Goal: Task Accomplishment & Management: Manage account settings

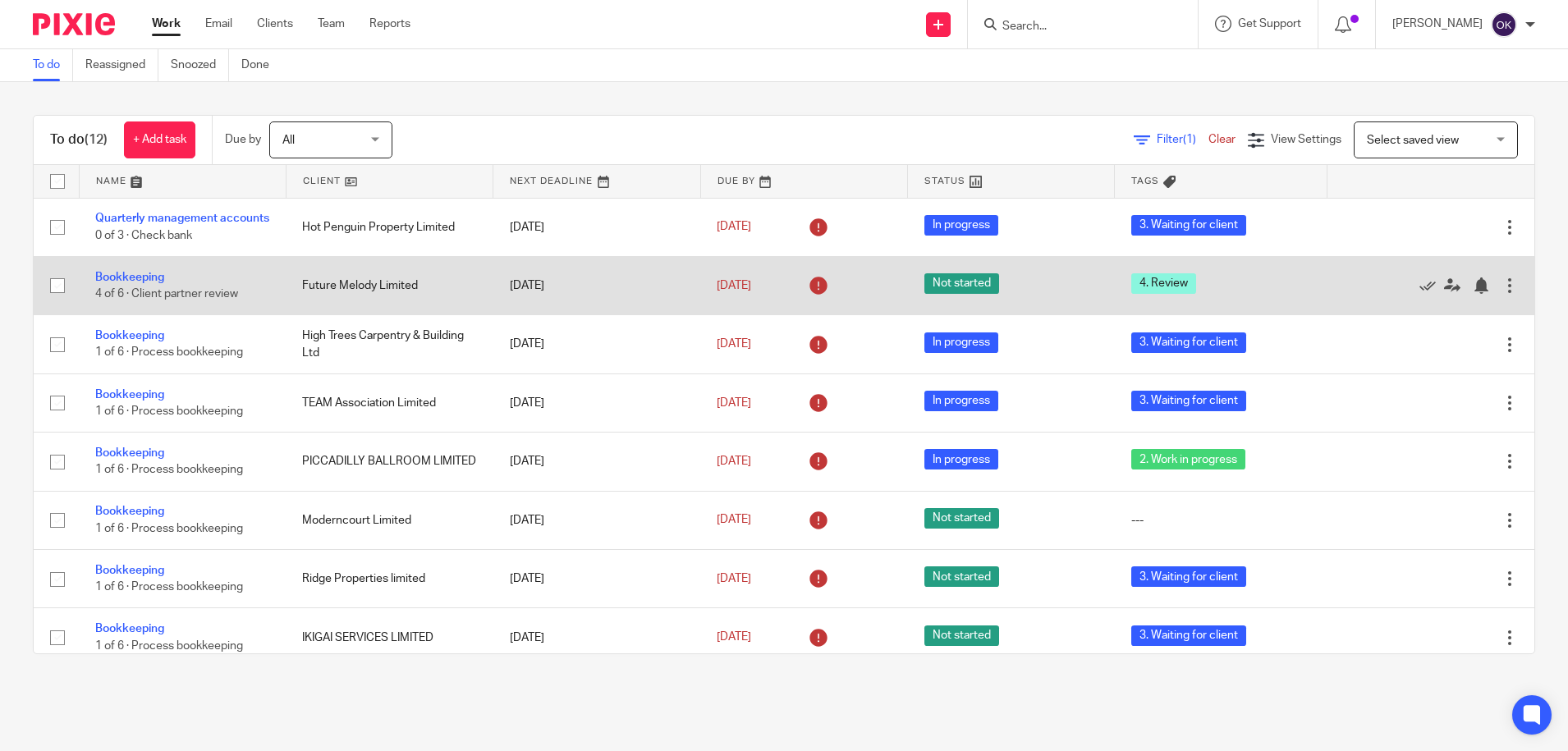
drag, startPoint x: 1473, startPoint y: 308, endPoint x: 1475, endPoint y: 317, distance: 9.2
click at [1305, 314] on td "Edit task Delete" at bounding box center [1431, 285] width 207 height 58
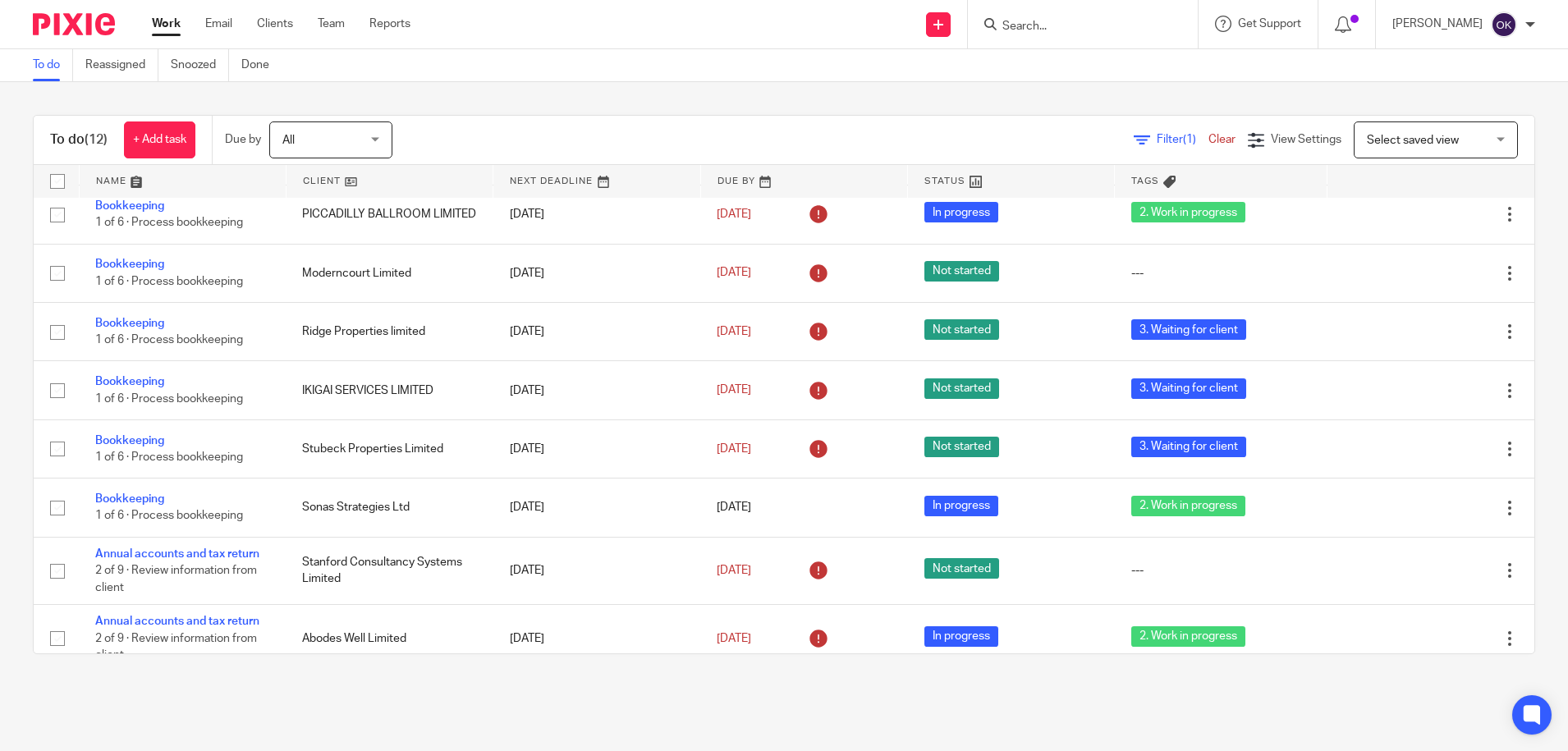
scroll to position [274, 0]
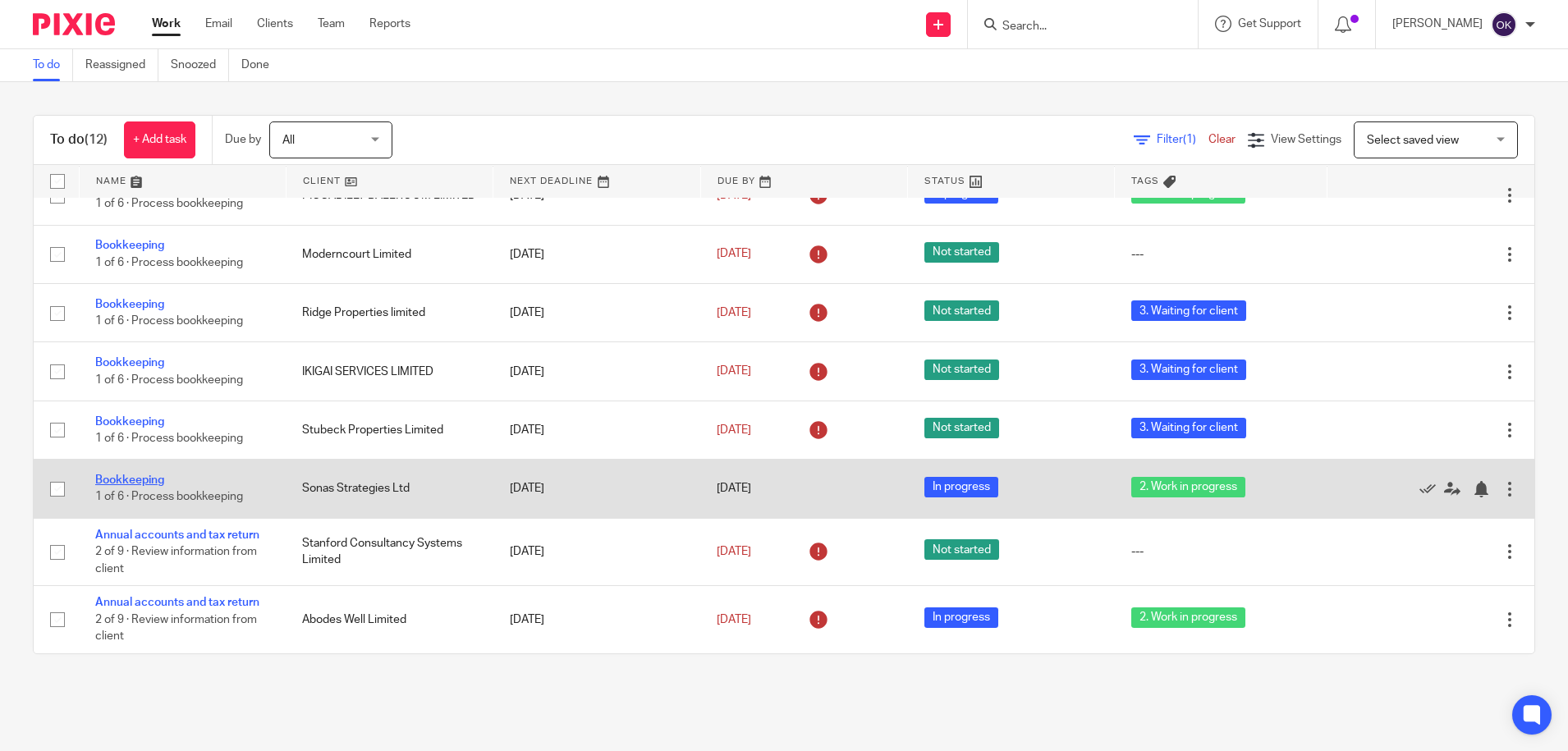
click at [124, 481] on link "Bookkeeping" at bounding box center [130, 480] width 69 height 12
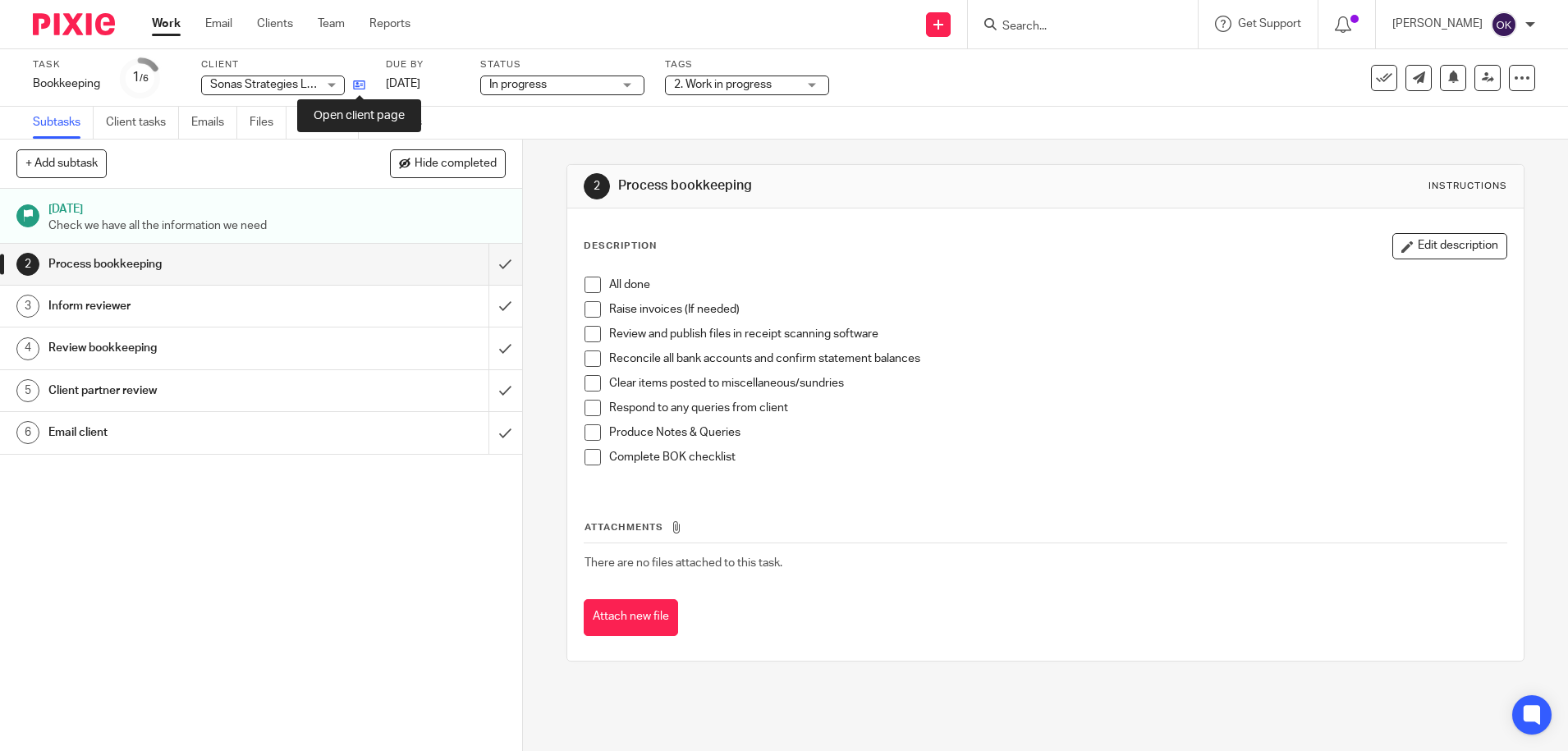
click at [356, 82] on icon at bounding box center [359, 85] width 12 height 12
click at [88, 38] on div at bounding box center [67, 24] width 136 height 49
click at [90, 25] on img at bounding box center [74, 24] width 82 height 22
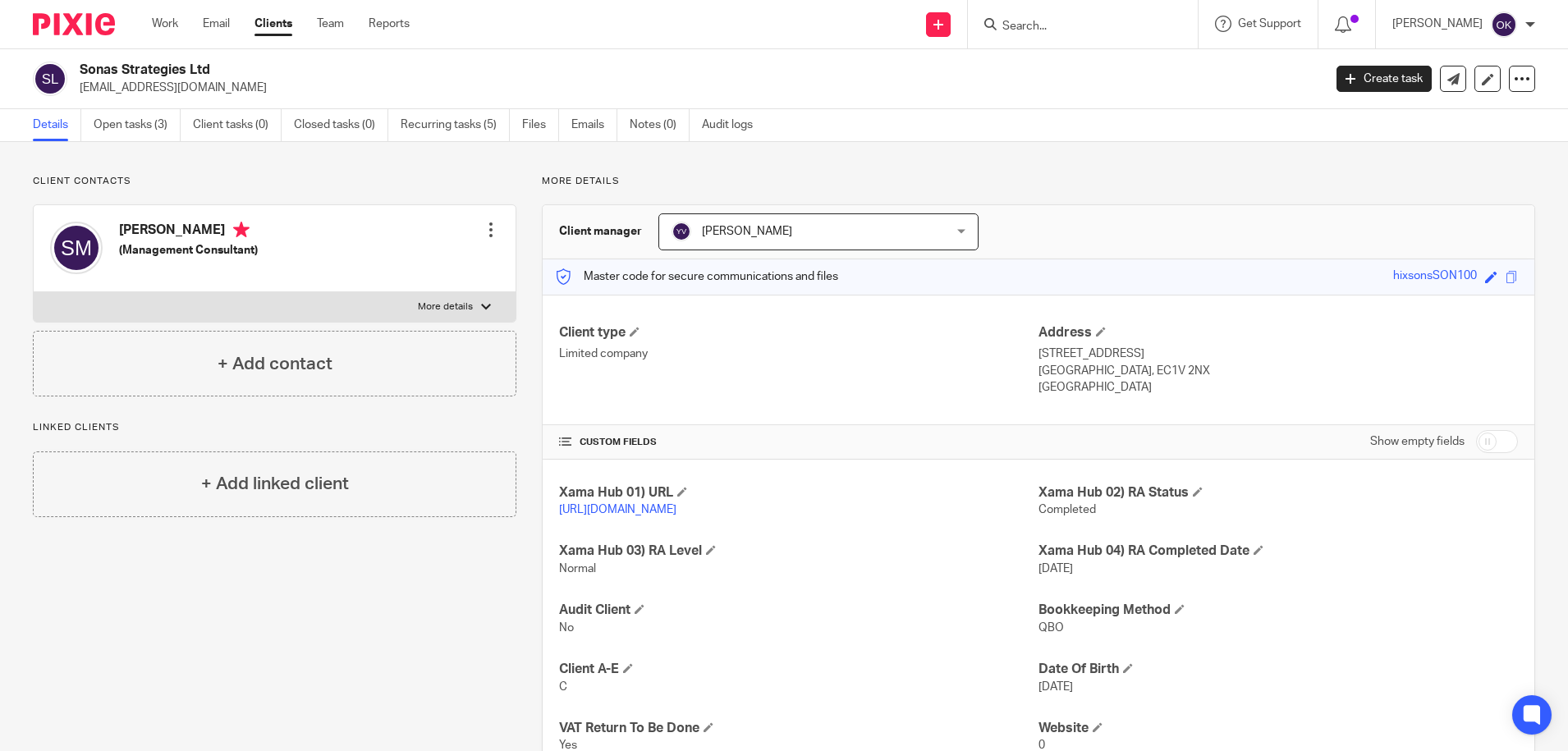
drag, startPoint x: 236, startPoint y: 89, endPoint x: 81, endPoint y: 93, distance: 155.1
click at [81, 93] on p "[EMAIL_ADDRESS][DOMAIN_NAME]" at bounding box center [696, 88] width 1232 height 16
copy p "sarahmcdonnell9@gmail.com"
click at [142, 128] on link "Open tasks (3)" at bounding box center [137, 125] width 87 height 32
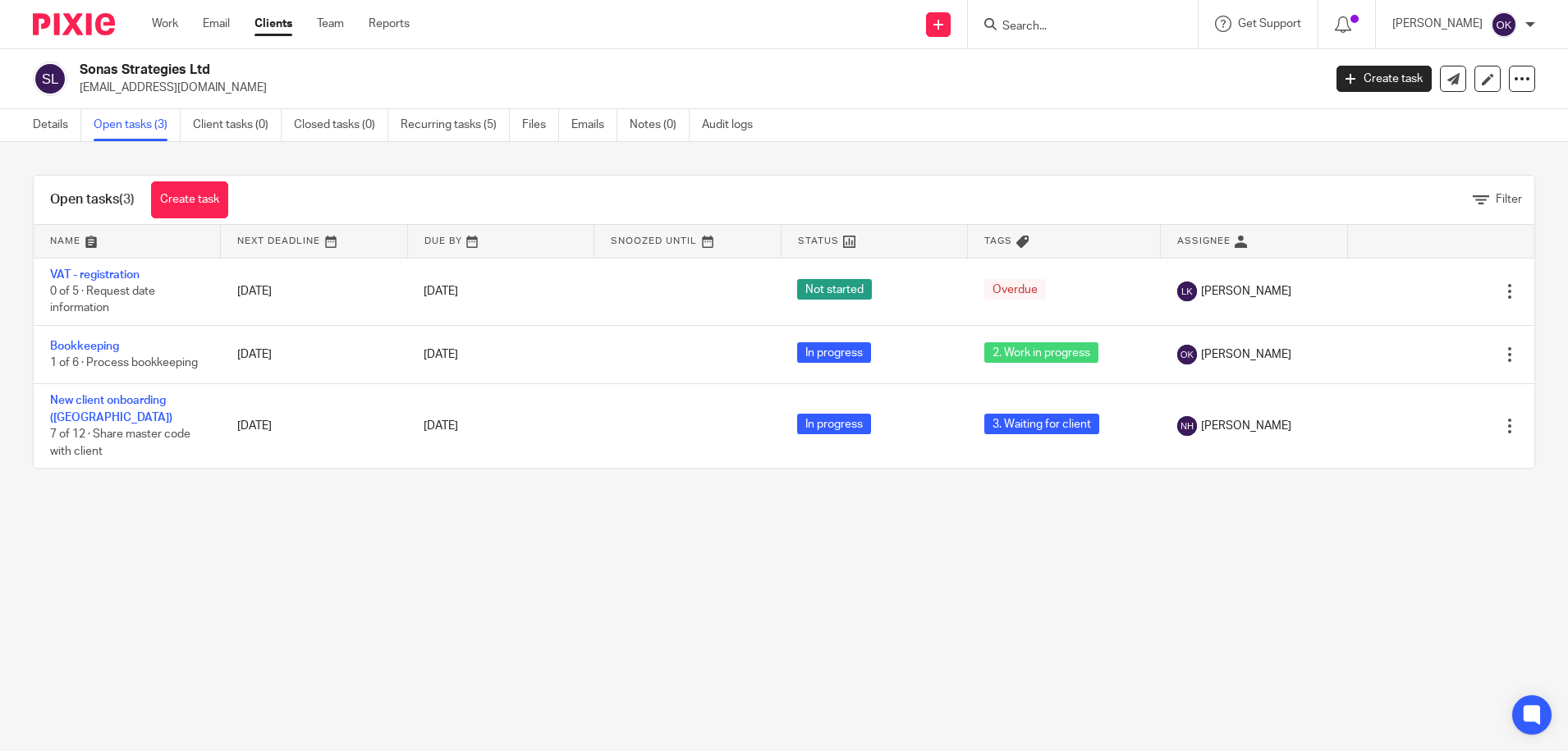
click at [49, 74] on img at bounding box center [50, 79] width 35 height 35
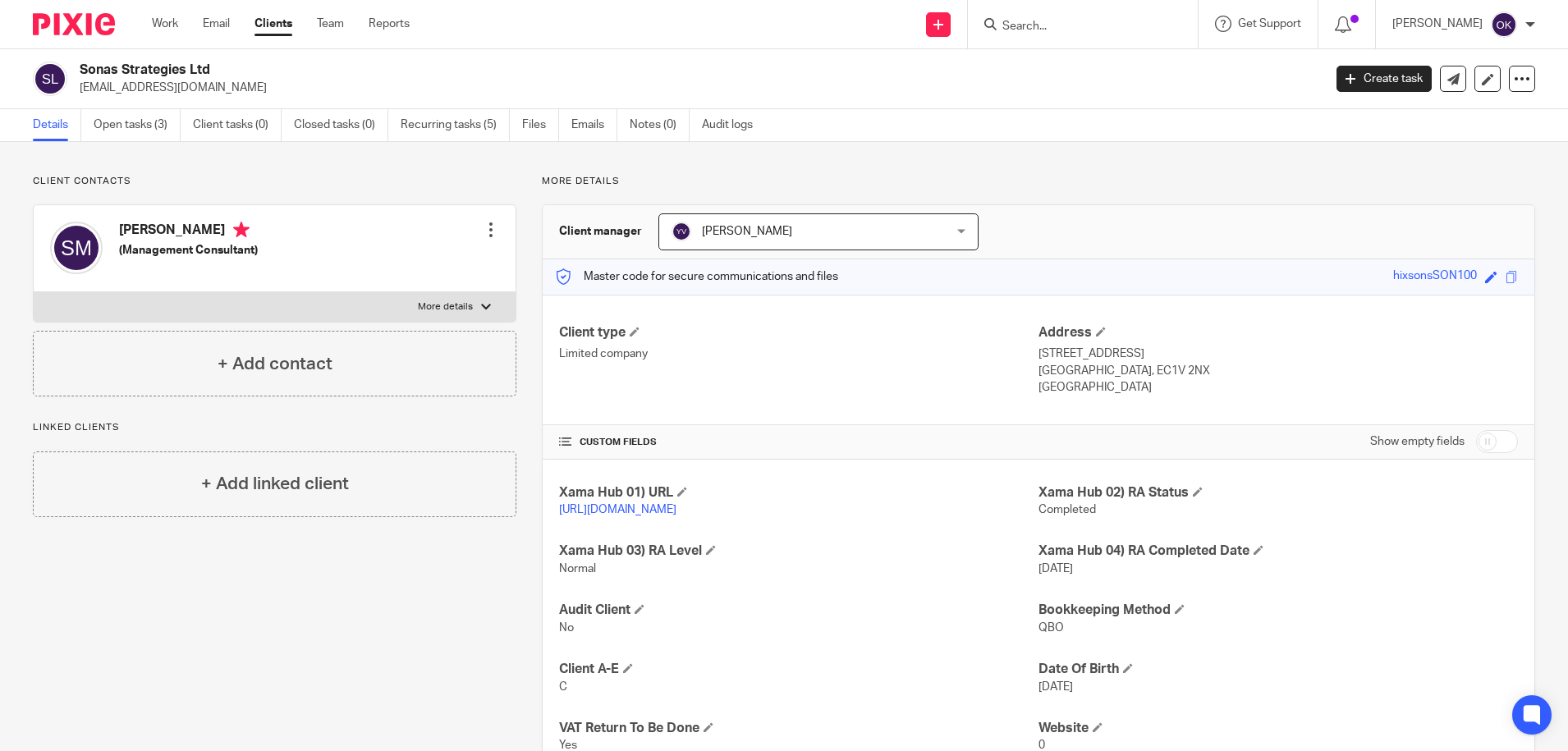
drag, startPoint x: 1459, startPoint y: 271, endPoint x: 1417, endPoint y: 271, distance: 42.0
click at [1417, 271] on div "hixsonsSON100" at bounding box center [1435, 276] width 84 height 19
copy div "SON100"
click at [86, 28] on img at bounding box center [74, 24] width 82 height 22
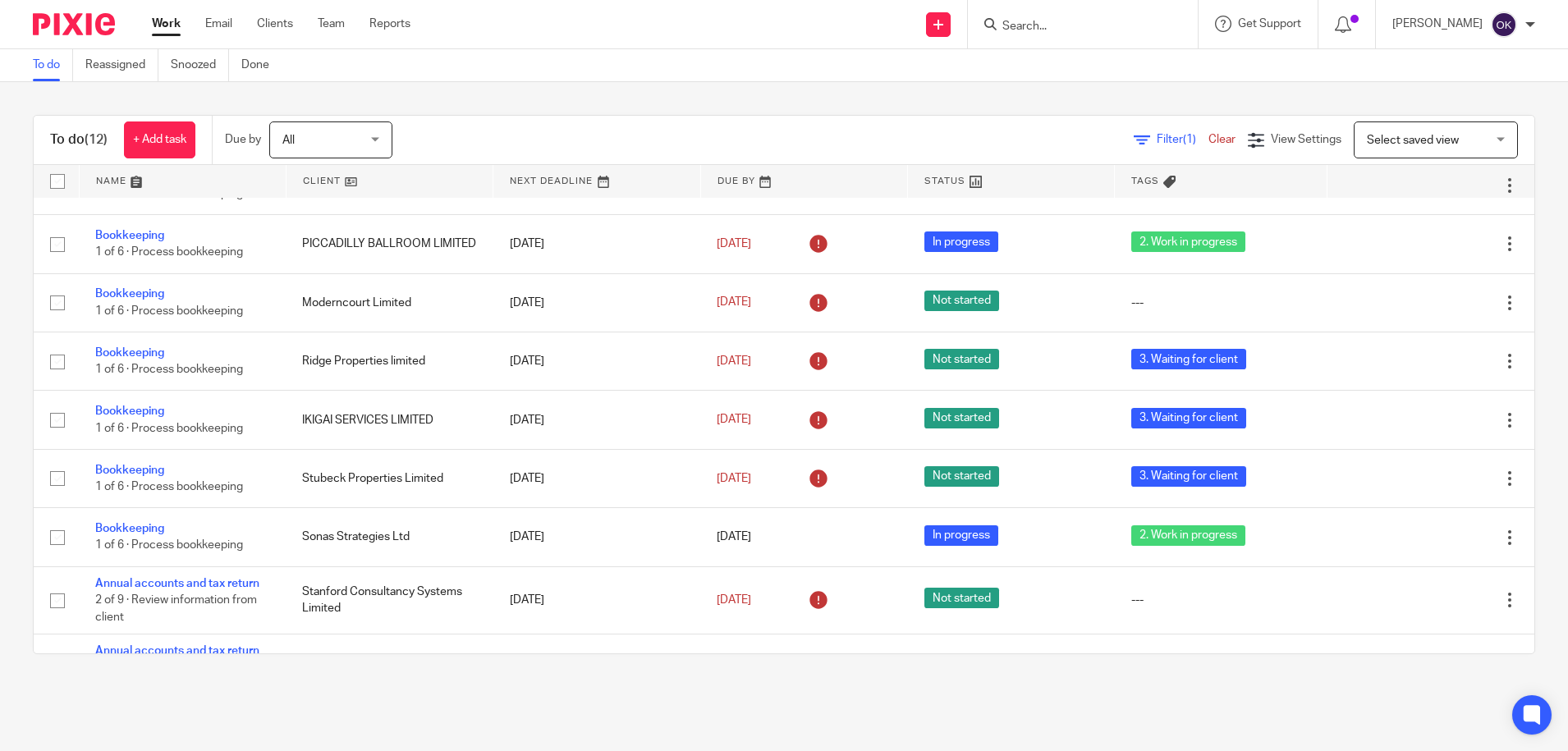
scroll to position [274, 0]
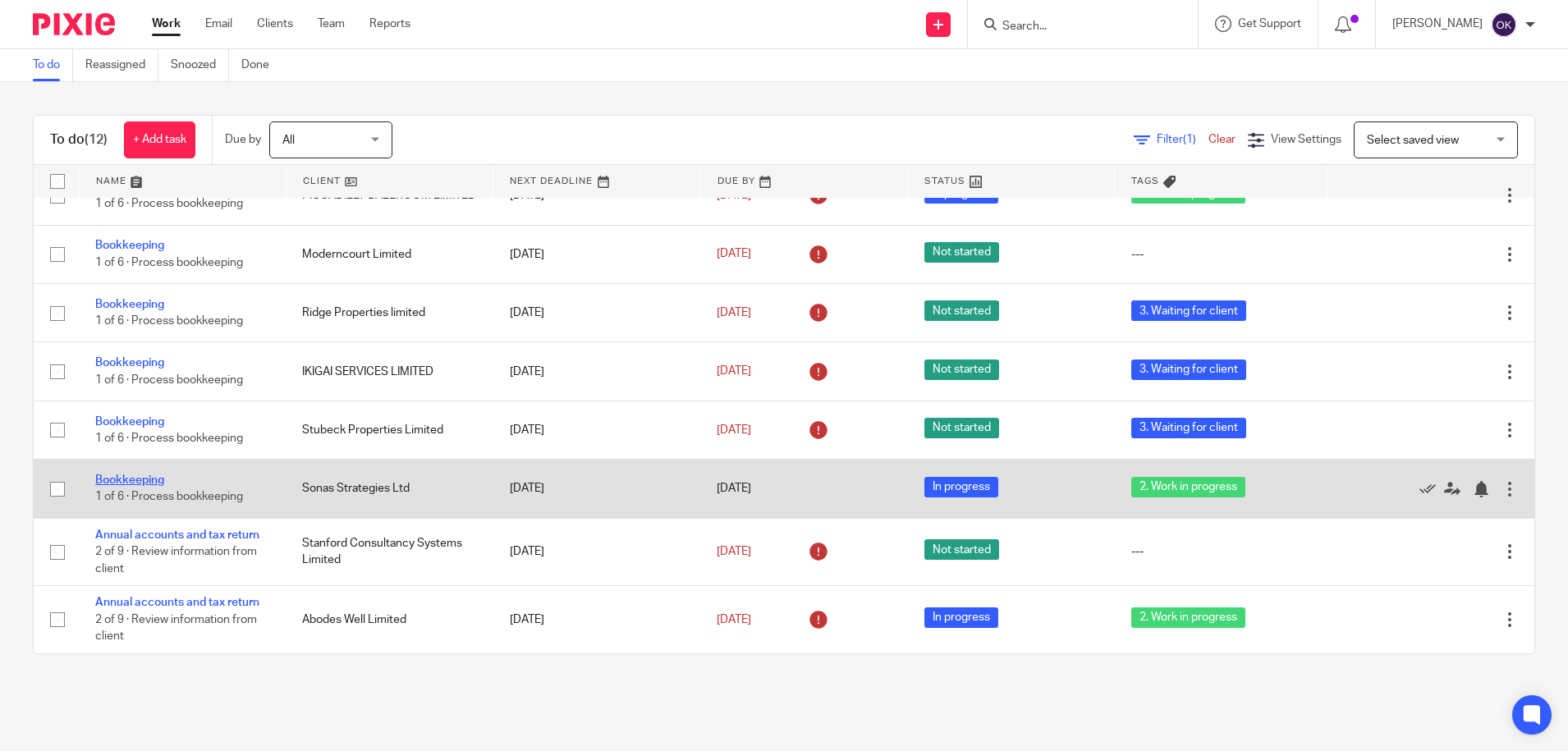
click at [144, 475] on link "Bookkeeping" at bounding box center [130, 480] width 69 height 12
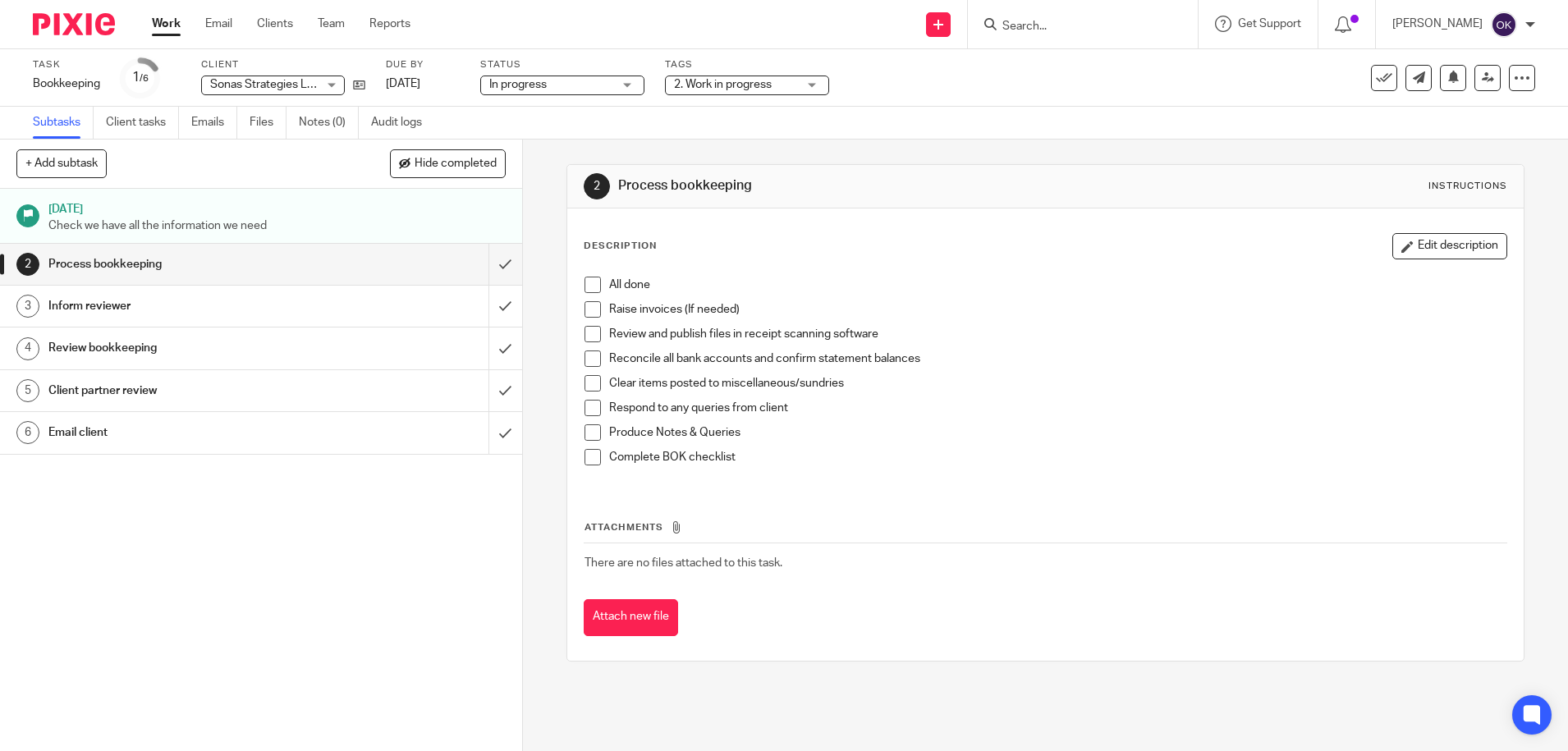
click at [687, 76] on span "2. Work in progress" at bounding box center [736, 85] width 123 height 17
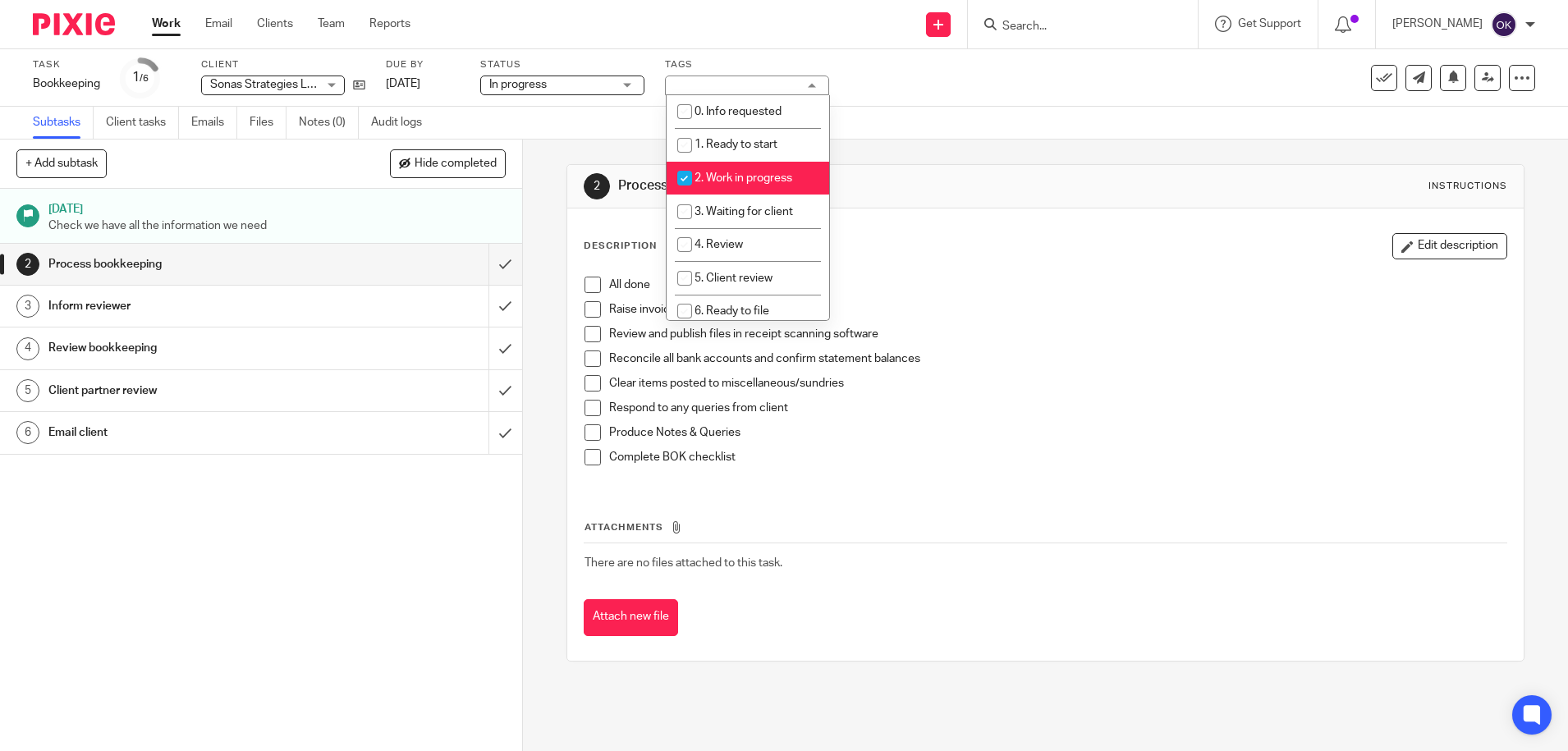
click at [682, 175] on input "checkbox" at bounding box center [685, 178] width 31 height 31
checkbox input "false"
click at [679, 208] on input "checkbox" at bounding box center [685, 211] width 31 height 31
checkbox input "true"
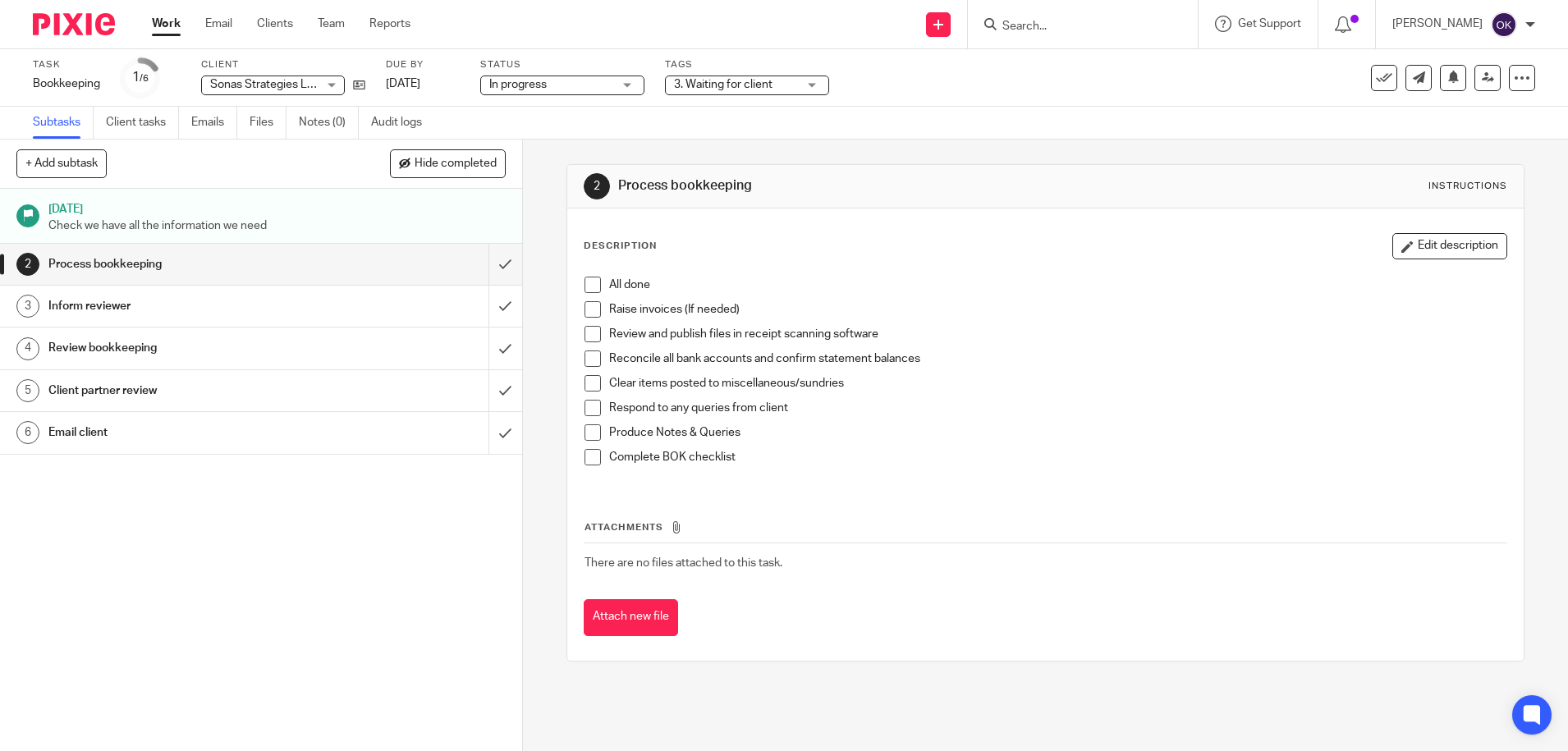
click at [62, 28] on img at bounding box center [74, 24] width 82 height 22
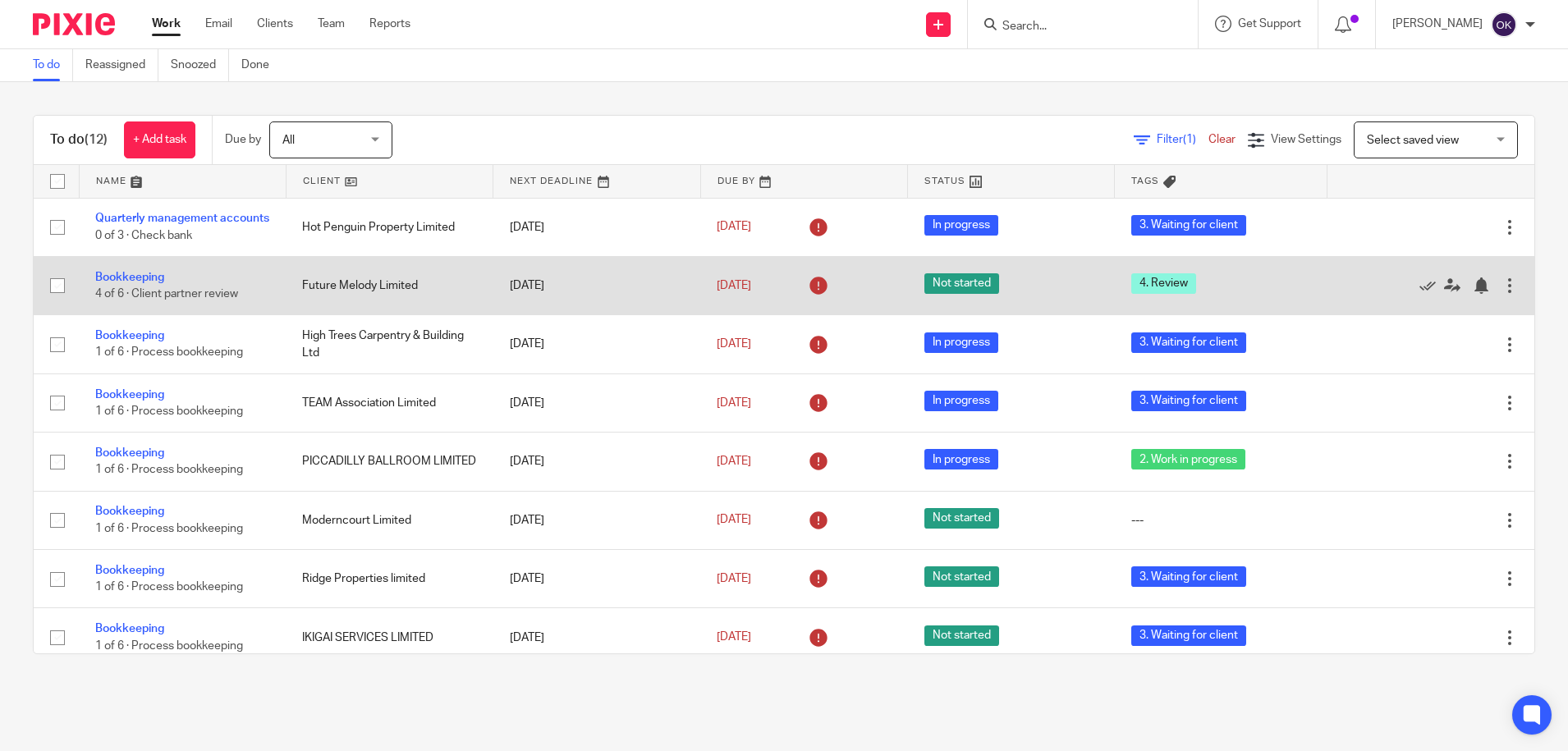
click at [114, 271] on td "Bookkeeping 4 of 6 · Client partner review" at bounding box center [182, 285] width 207 height 58
click at [120, 280] on link "Bookkeeping" at bounding box center [130, 277] width 69 height 12
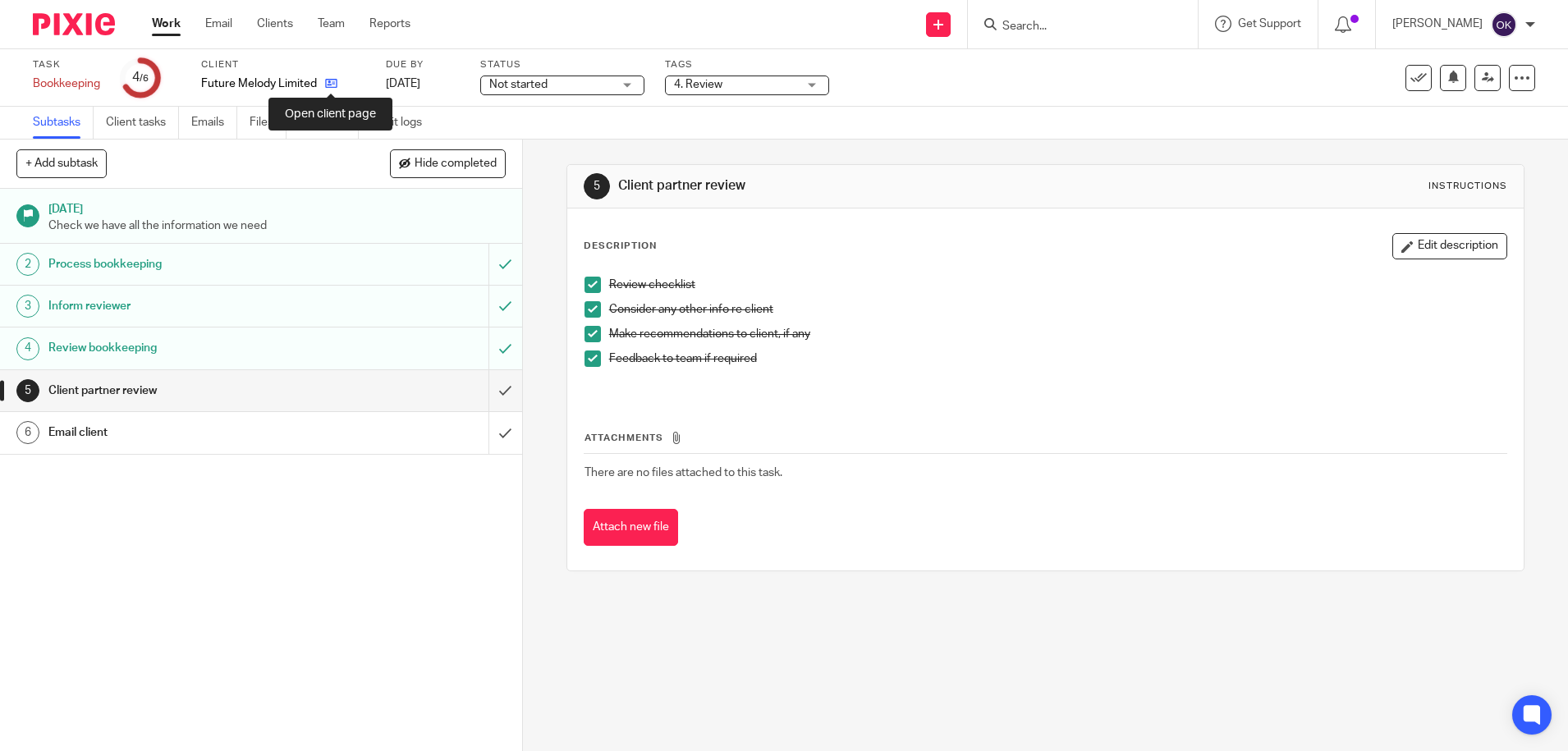
click at [333, 86] on icon at bounding box center [331, 83] width 12 height 12
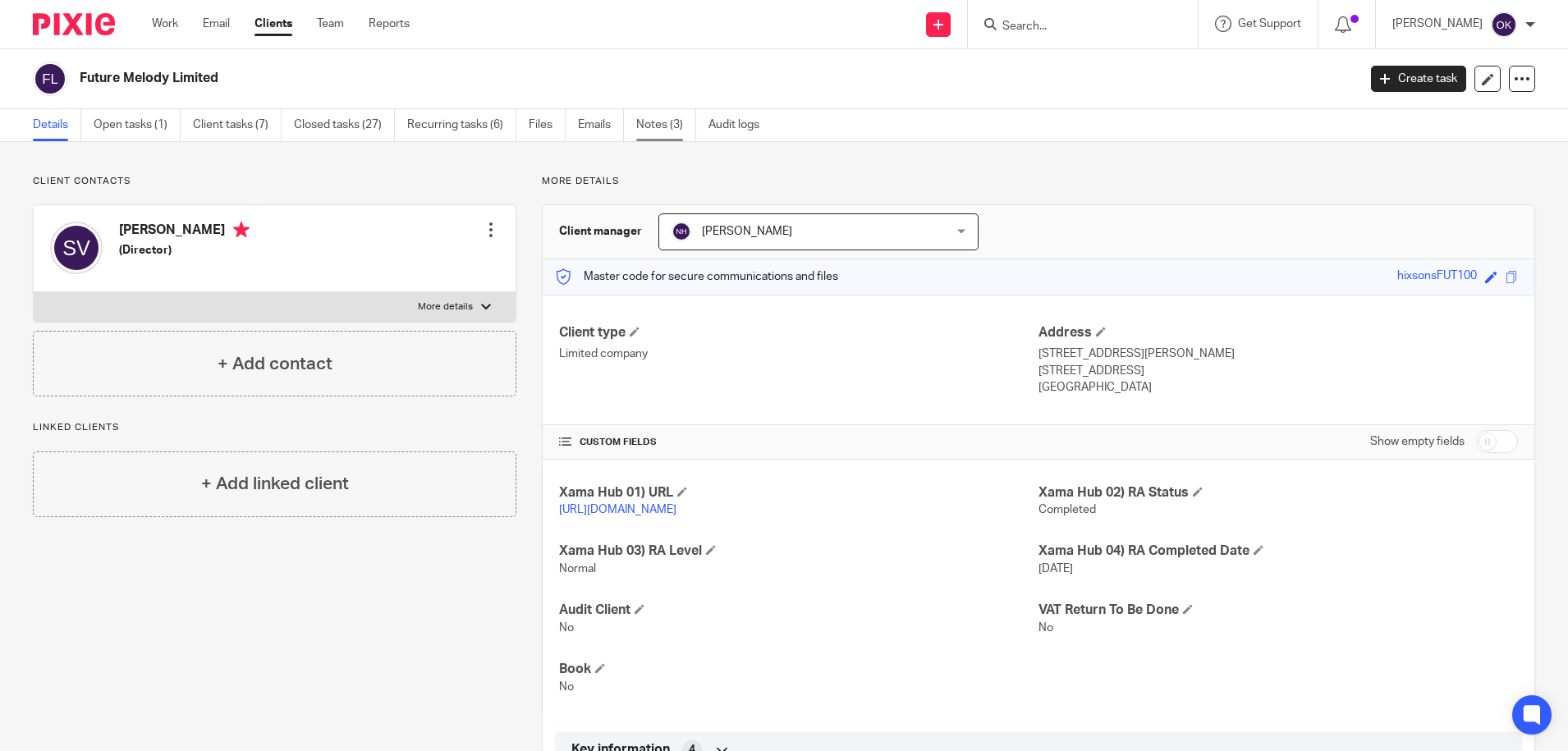
click at [672, 114] on link "Notes (3)" at bounding box center [666, 125] width 60 height 32
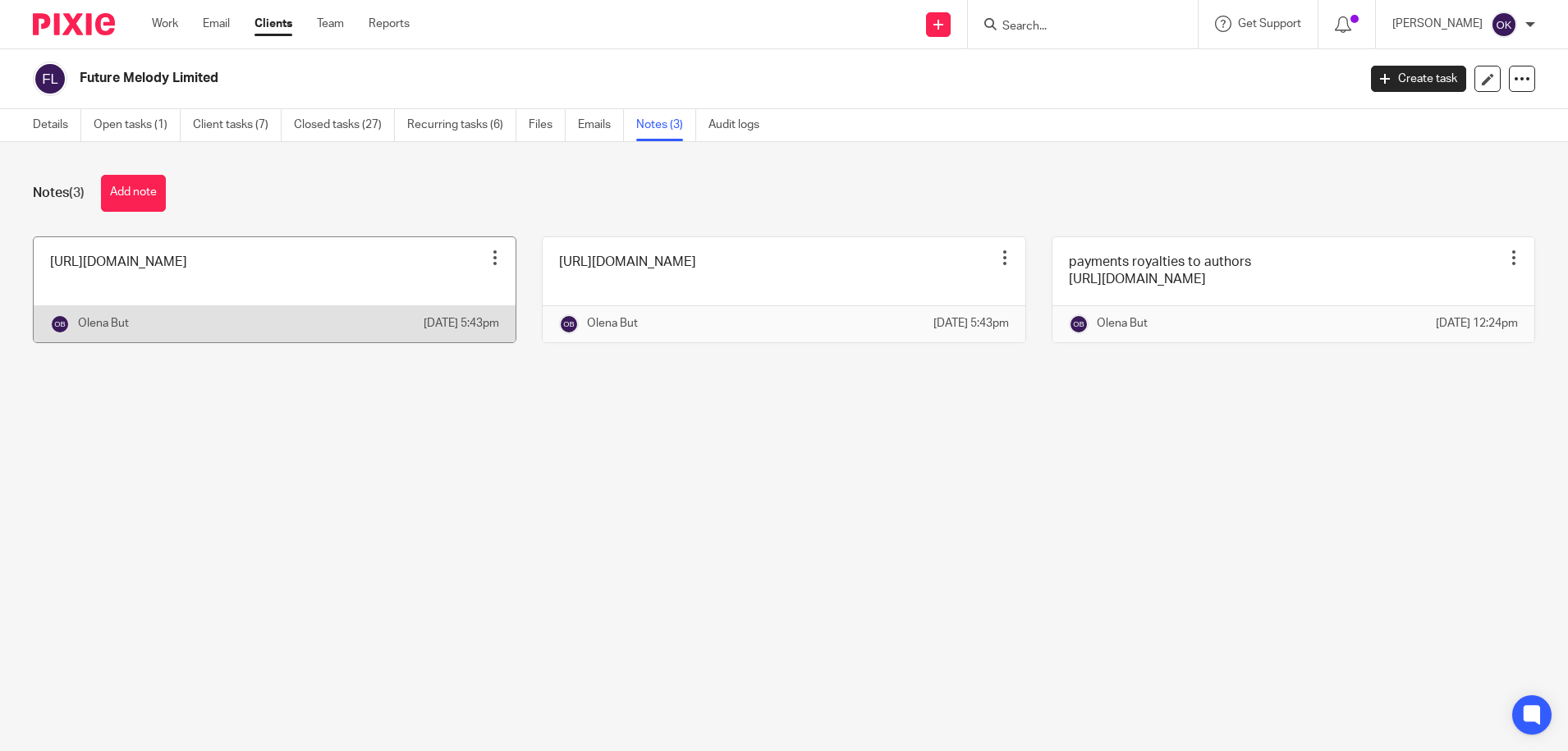
click at [300, 288] on link at bounding box center [274, 290] width 482 height 105
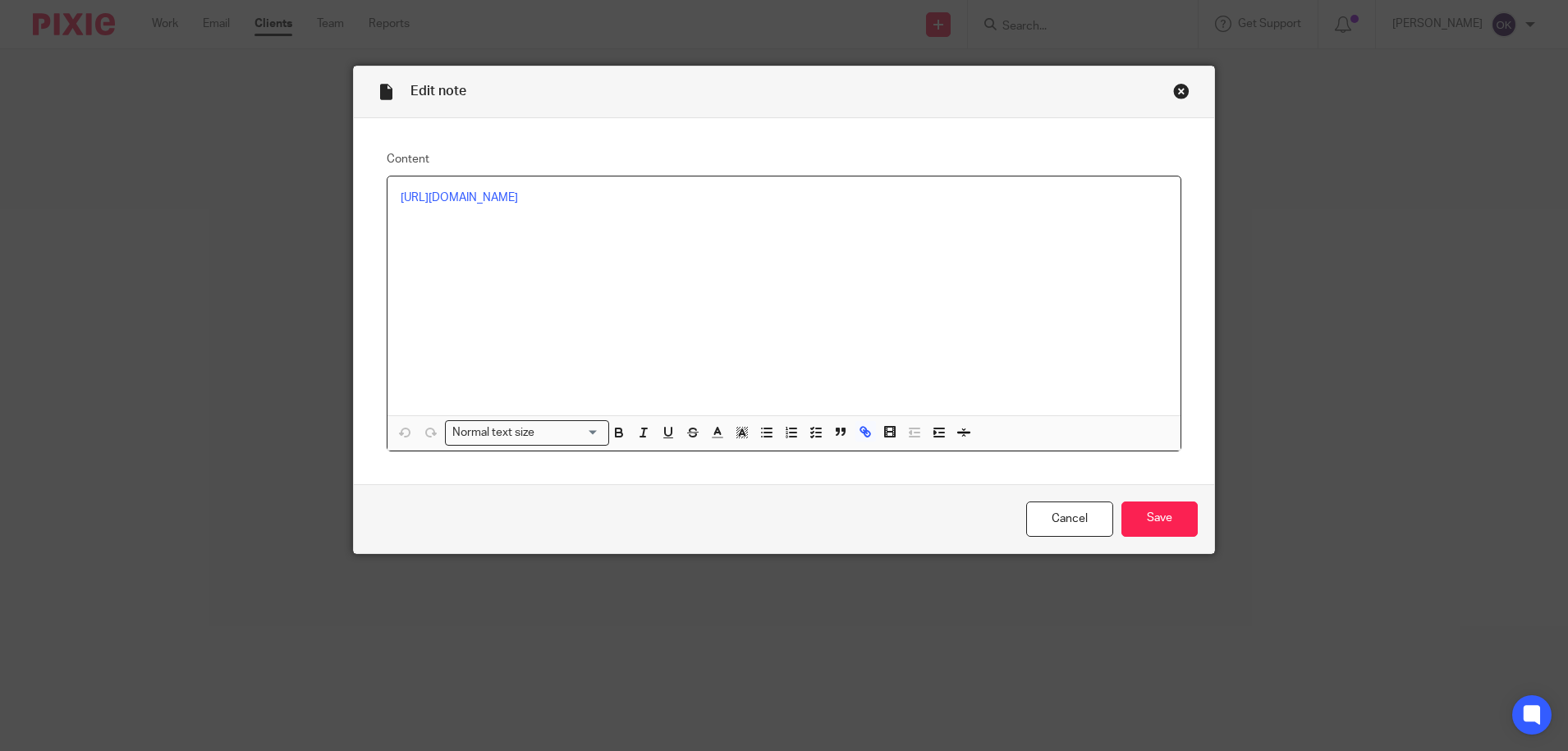
click at [1173, 88] on div "Close this dialog window" at bounding box center [1181, 91] width 16 height 16
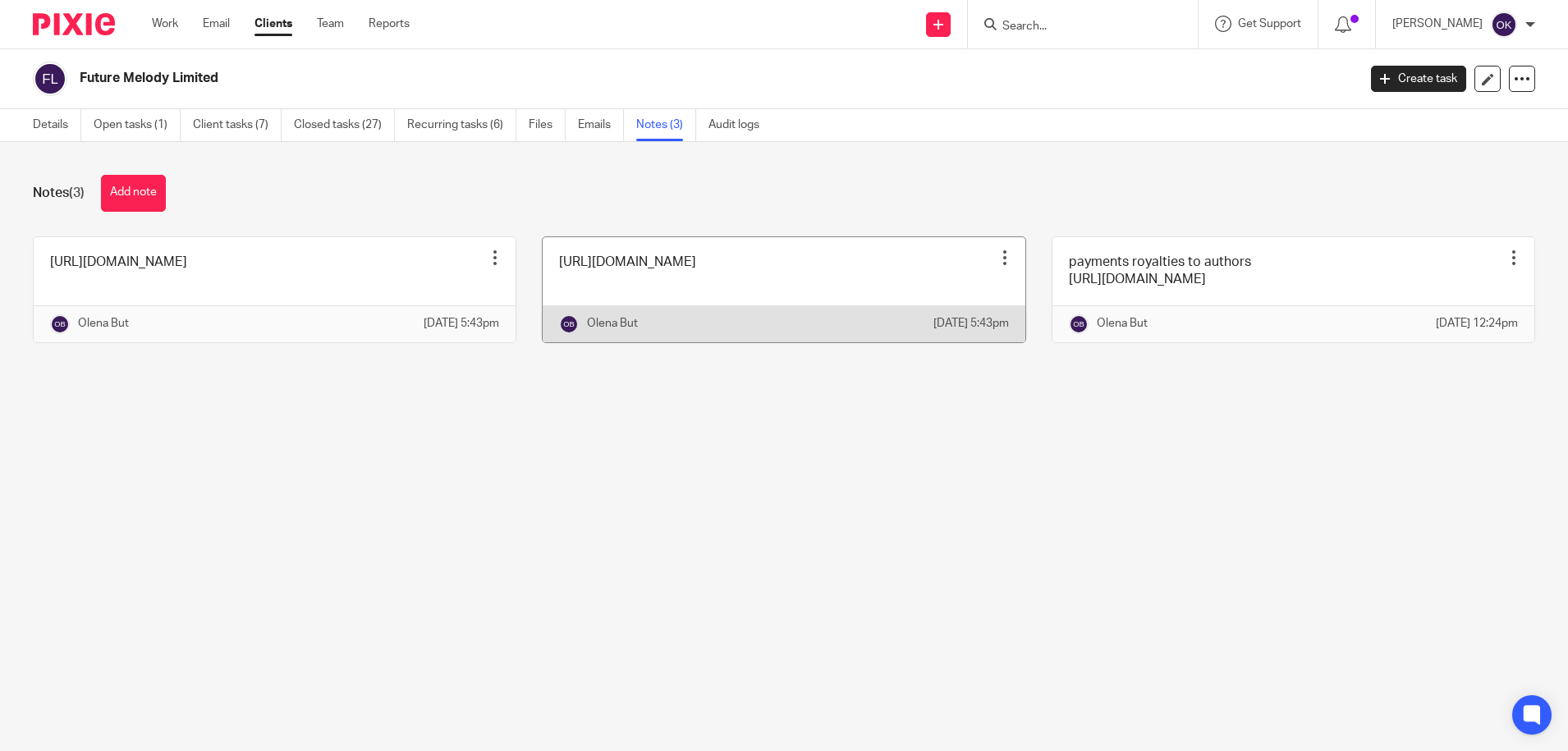
click at [654, 290] on link at bounding box center [783, 290] width 482 height 105
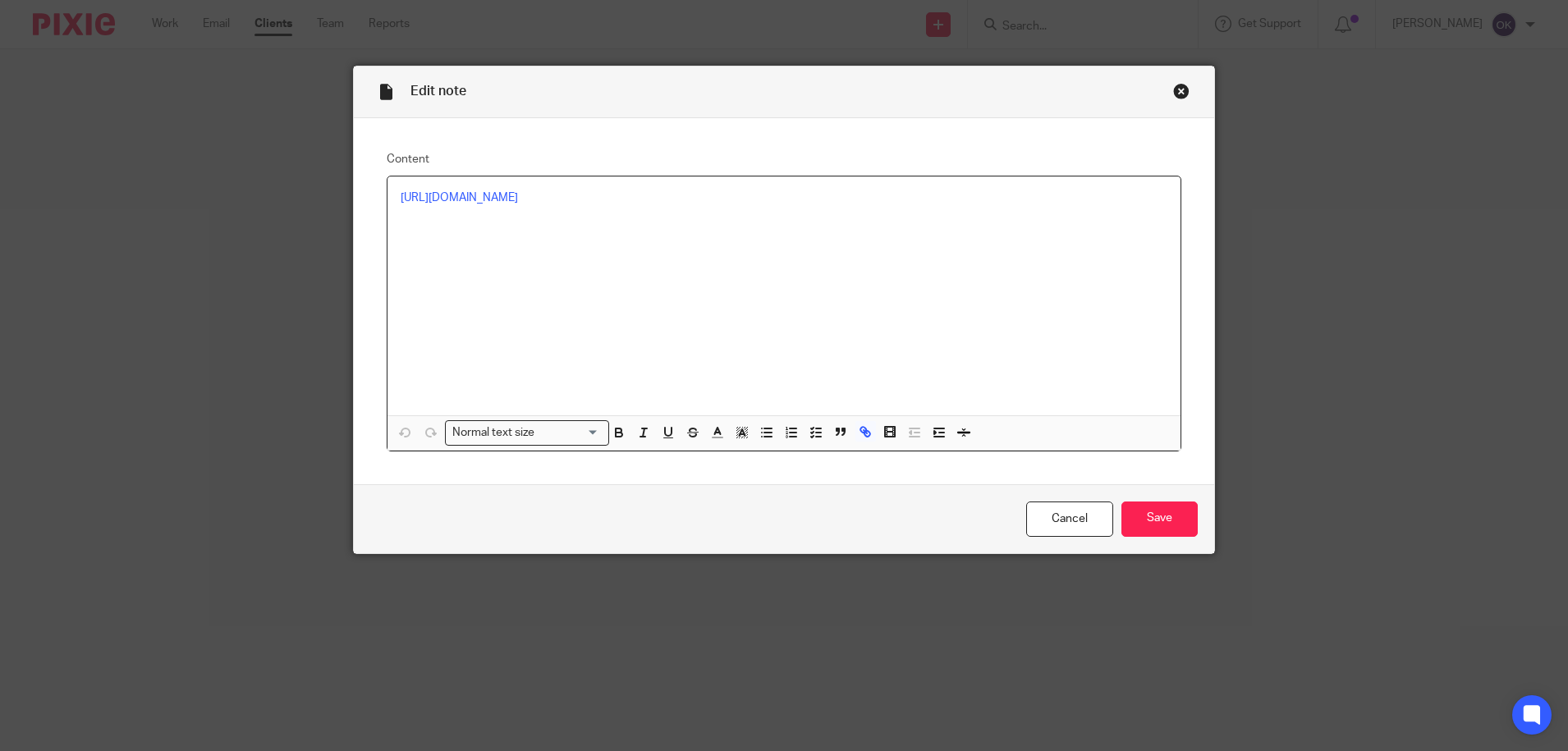
click at [1173, 87] on div "Close this dialog window" at bounding box center [1181, 91] width 16 height 16
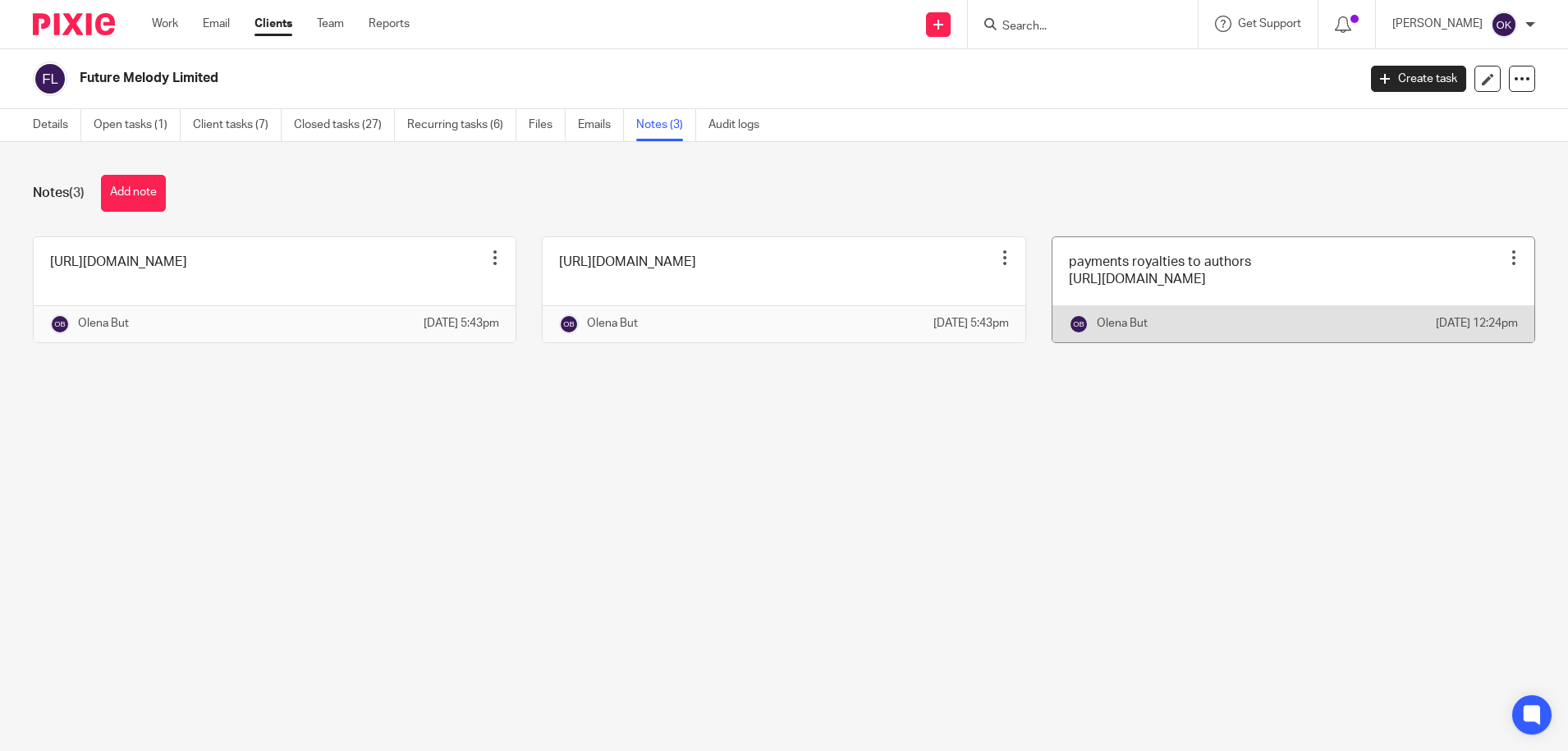
click at [1119, 298] on link at bounding box center [1293, 290] width 482 height 105
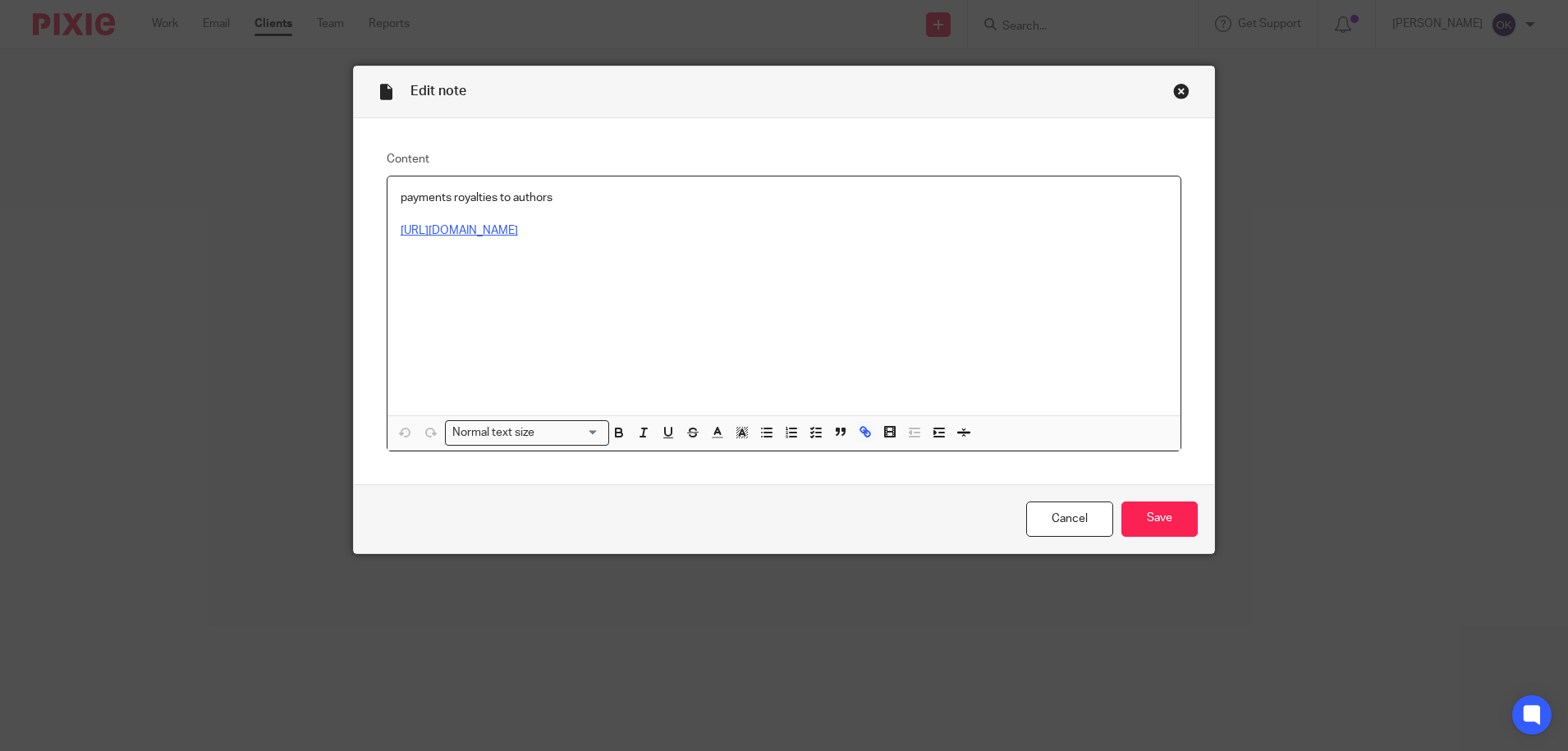
click at [518, 231] on link "https://docs.google.com/spreadsheets/d/1Dhnb0oIgLdet4abDkxWKVCFNKDhay8UYzBOW810…" at bounding box center [459, 230] width 118 height 12
click at [1170, 82] on div "Edit note" at bounding box center [784, 92] width 861 height 52
click at [1173, 90] on div "Close this dialog window" at bounding box center [1181, 91] width 16 height 16
